Goal: Task Accomplishment & Management: Use online tool/utility

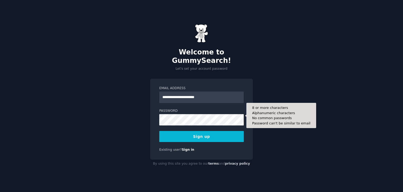
type input "**********"
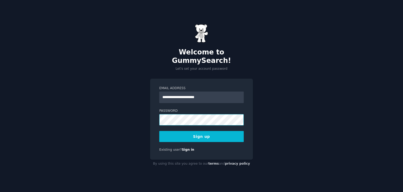
click at [0, 191] on com-1password-button at bounding box center [0, 192] width 0 height 0
click at [213, 132] on button "Sign up" at bounding box center [201, 136] width 85 height 11
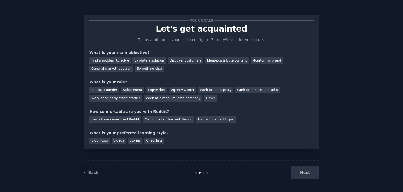
click at [148, 65] on div "Find a problem to solve Validate a solution Discover customers Ideate/distribut…" at bounding box center [202, 63] width 224 height 17
click at [146, 60] on div "Validate a solution" at bounding box center [149, 60] width 33 height 7
click at [117, 61] on div "Find a problem to solve" at bounding box center [110, 60] width 41 height 7
click at [158, 95] on div "Startup Founder Solopreneur Copywriter Agency Owner Work for an Agency Work for…" at bounding box center [202, 93] width 224 height 17
click at [142, 95] on div "Work at an early stage startup" at bounding box center [116, 98] width 53 height 7
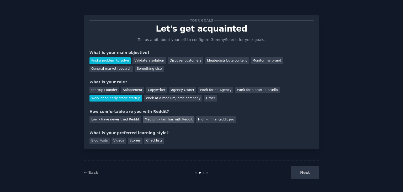
click at [176, 119] on div "Medium - Familiar with Reddit" at bounding box center [168, 119] width 51 height 7
click at [132, 139] on div "Stories" at bounding box center [135, 140] width 15 height 7
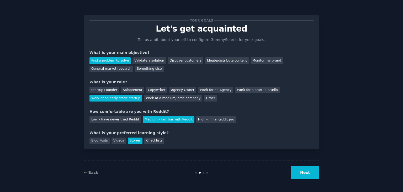
click at [307, 169] on button "Next" at bounding box center [305, 172] width 28 height 13
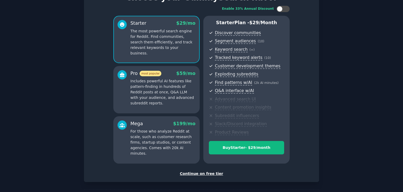
scroll to position [31, 0]
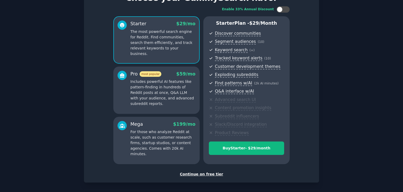
click at [176, 97] on p "Includes powerful AI features like pattern-finding in hundreds of Reddit posts …" at bounding box center [162, 93] width 65 height 28
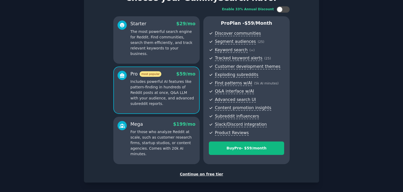
click at [165, 34] on p "The most powerful search engine for Reddit. Find communities, search them effic…" at bounding box center [162, 43] width 65 height 28
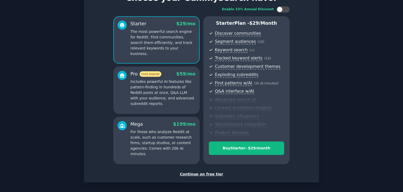
click at [201, 175] on div "Continue on free tier" at bounding box center [202, 174] width 224 height 6
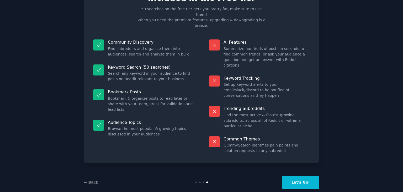
scroll to position [13, 0]
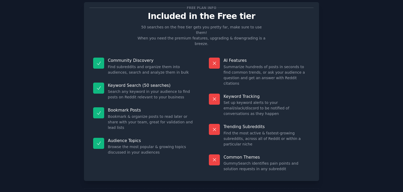
click at [320, 175] on div "Free plan info Included in the Free tier 50 searches on the free tier gets you …" at bounding box center [201, 103] width 389 height 217
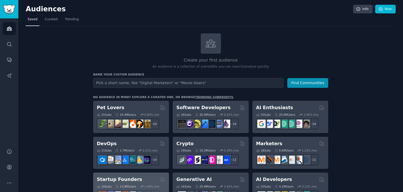
click at [162, 179] on icon at bounding box center [163, 179] width 4 height 4
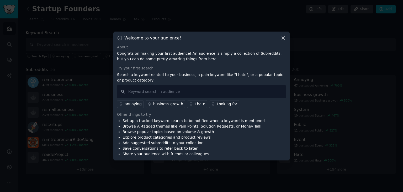
click at [283, 40] on icon at bounding box center [284, 38] width 6 height 6
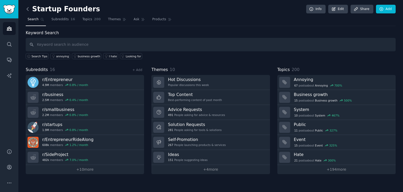
click at [28, 9] on icon at bounding box center [28, 9] width 6 height 6
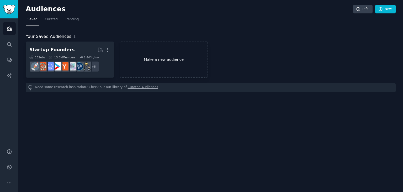
click at [176, 73] on link "Make a new audience" at bounding box center [164, 59] width 88 height 36
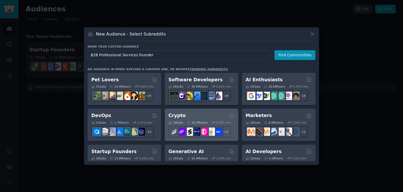
type input "B2B Professional Services founders"
click button "Find Communities" at bounding box center [295, 55] width 41 height 10
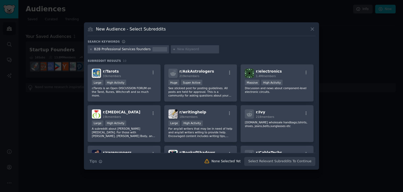
click at [91, 50] on icon at bounding box center [91, 49] width 3 height 3
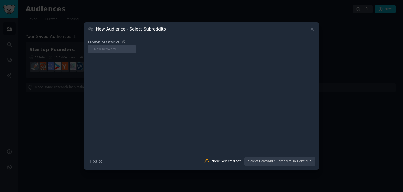
click at [108, 50] on input "text" at bounding box center [114, 49] width 40 height 5
click at [311, 28] on icon at bounding box center [313, 29] width 6 height 6
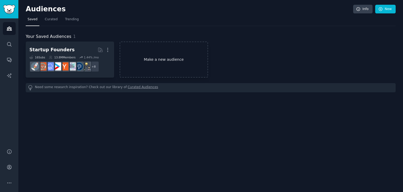
click at [149, 62] on link "Make a new audience" at bounding box center [164, 59] width 88 height 36
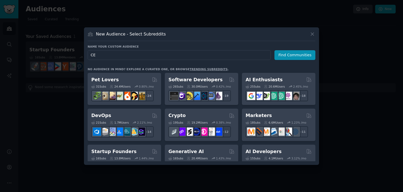
type input "CEO"
click button "Find Communities" at bounding box center [295, 55] width 41 height 10
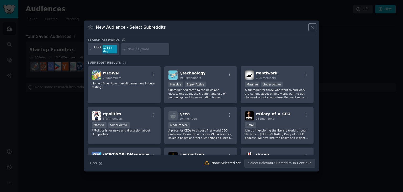
click at [312, 27] on icon at bounding box center [313, 27] width 6 height 6
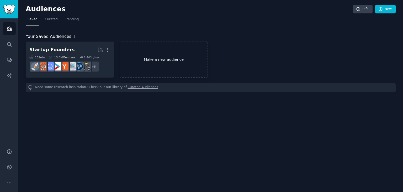
click at [127, 59] on link "Make a new audience" at bounding box center [164, 59] width 88 height 36
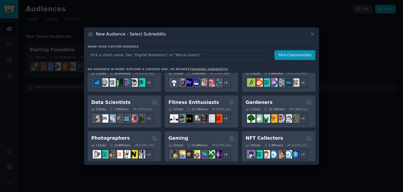
scroll to position [121, 0]
click at [156, 57] on input "text" at bounding box center [179, 55] width 183 height 10
type input "Financial managers"
click button "Find Communities" at bounding box center [295, 55] width 41 height 10
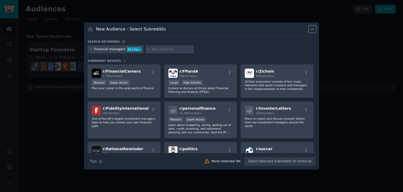
click at [315, 30] on icon at bounding box center [313, 29] width 6 height 6
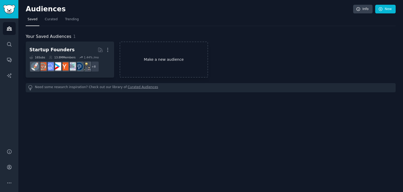
click at [145, 59] on link "Make a new audience" at bounding box center [164, 59] width 88 height 36
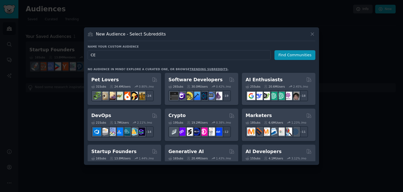
type input "CEO"
click button "Find Communities" at bounding box center [295, 55] width 41 height 10
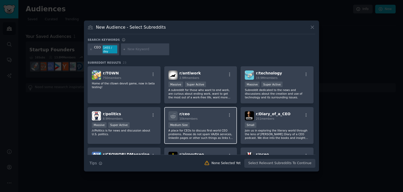
click at [213, 116] on div "r/ ceo 10k members" at bounding box center [201, 115] width 65 height 9
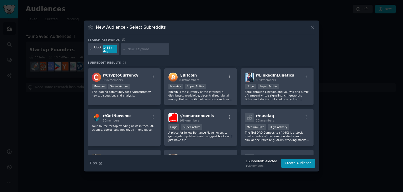
scroll to position [120, 0]
click at [315, 27] on icon at bounding box center [313, 27] width 6 height 6
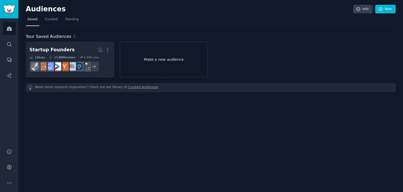
click at [176, 53] on link "Make a new audience" at bounding box center [164, 59] width 88 height 36
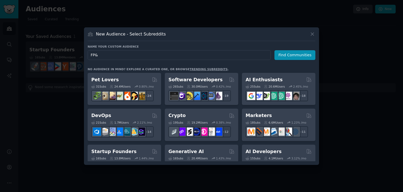
type input "FP&A"
click button "Find Communities" at bounding box center [295, 55] width 41 height 10
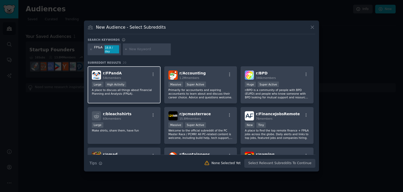
click at [149, 75] on div "r/ FPandA 54k members" at bounding box center [124, 74] width 65 height 9
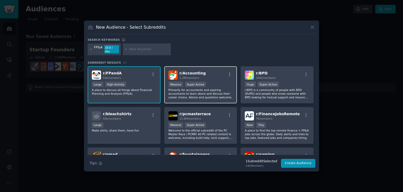
click at [217, 81] on div "Massive Super Active" at bounding box center [201, 84] width 65 height 7
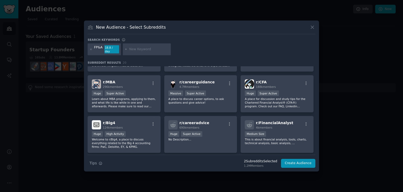
scroll to position [153, 0]
click at [290, 131] on div "Medium Size" at bounding box center [277, 134] width 65 height 7
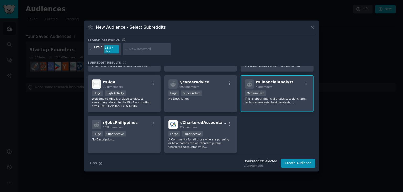
scroll to position [194, 0]
click at [311, 161] on button "Create Audience" at bounding box center [298, 163] width 35 height 9
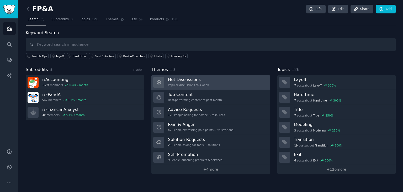
click at [232, 84] on link "Hot Discussions Popular discussions this week" at bounding box center [210, 82] width 118 height 15
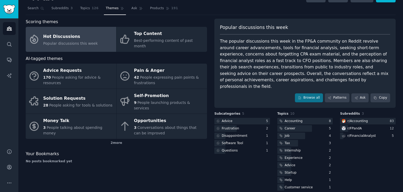
scroll to position [11, 0]
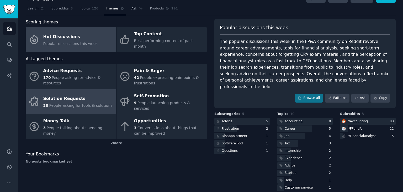
click at [96, 95] on div "Solution Requests" at bounding box center [77, 99] width 69 height 8
